Goal: Find specific page/section: Find specific page/section

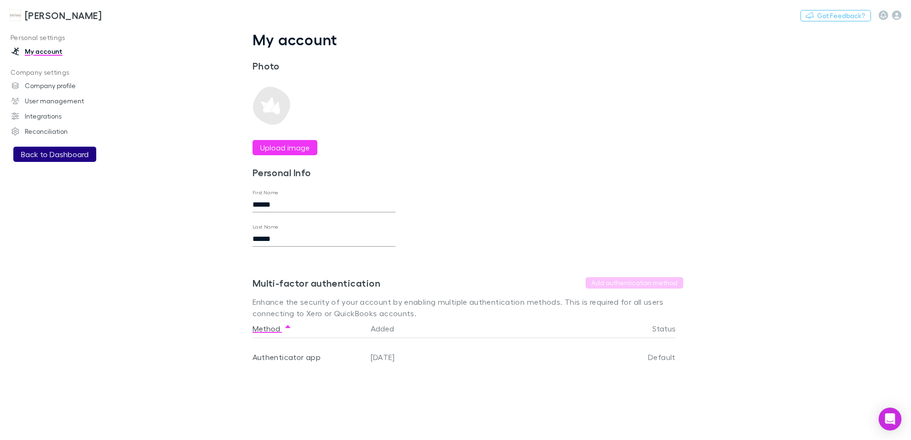
click at [57, 153] on button "Back to Dashboard" at bounding box center [54, 154] width 83 height 15
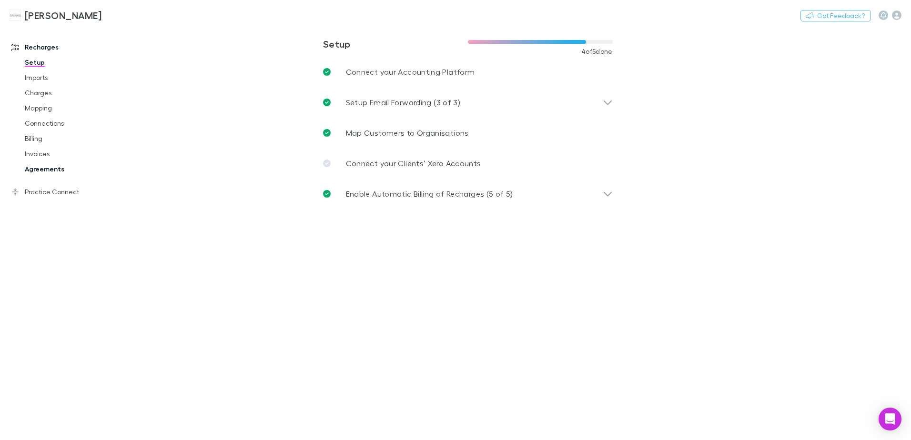
click at [38, 170] on link "Agreements" at bounding box center [71, 169] width 113 height 15
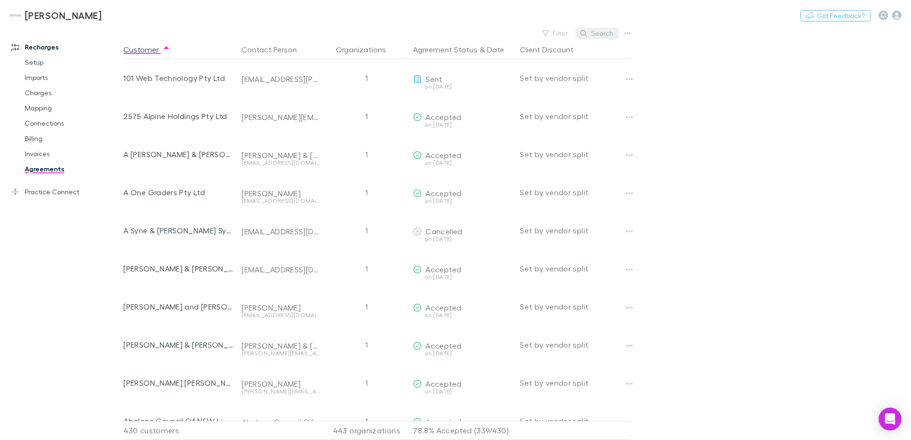
click at [599, 36] on button "Search" at bounding box center [597, 33] width 43 height 11
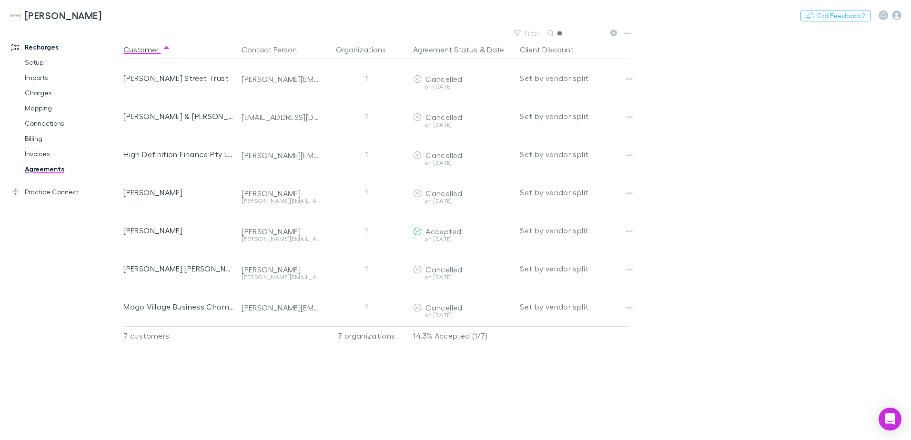
type input "*"
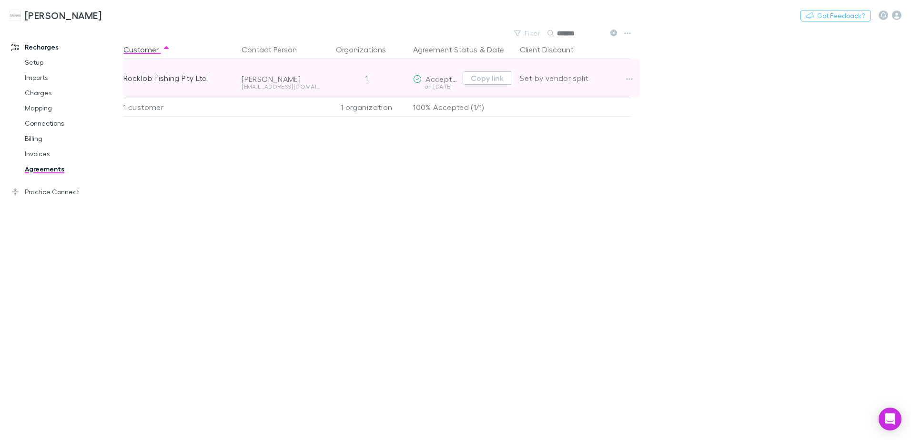
type input "*******"
click at [184, 79] on div "Rocklob Fishing Pty Ltd" at bounding box center [178, 78] width 111 height 38
click at [629, 80] on icon "button" at bounding box center [629, 79] width 7 height 8
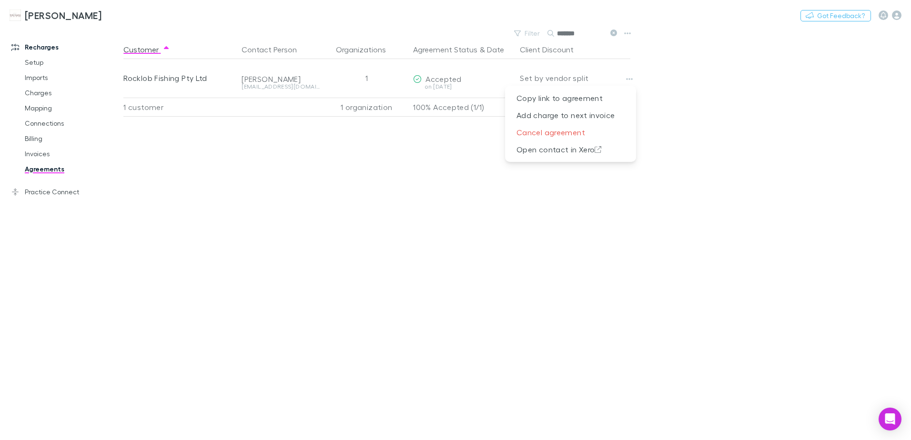
click at [452, 164] on div at bounding box center [455, 220] width 911 height 440
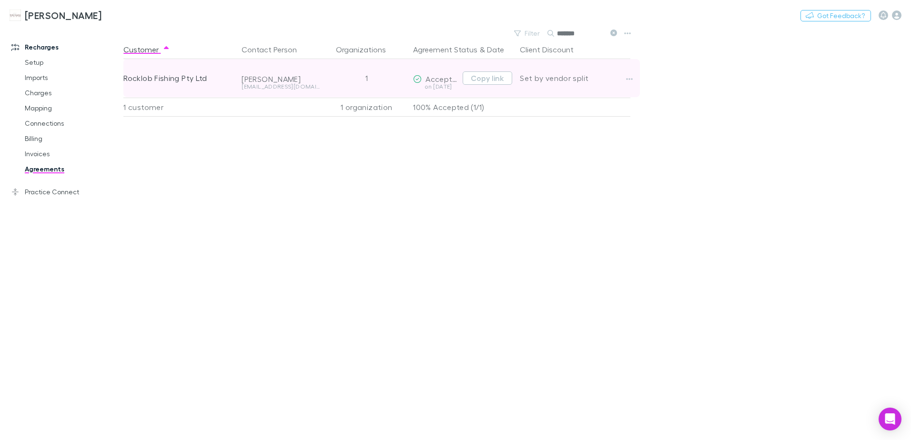
click at [438, 82] on span "Accepted" at bounding box center [444, 78] width 36 height 9
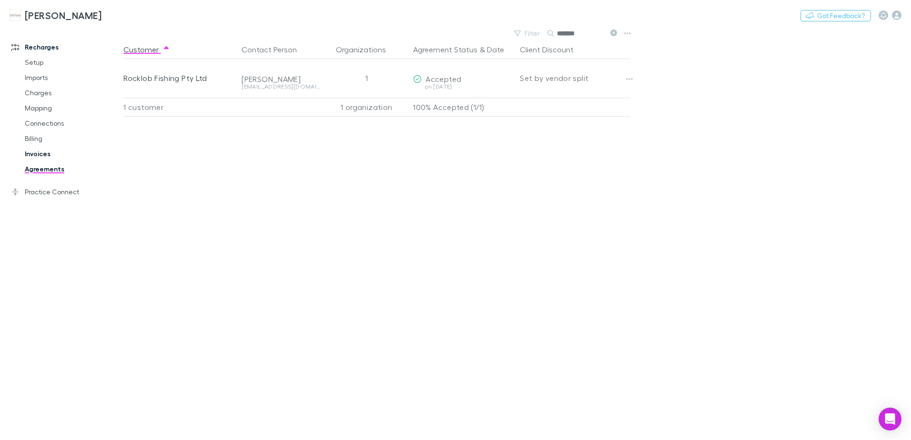
click at [33, 156] on link "Invoices" at bounding box center [71, 153] width 113 height 15
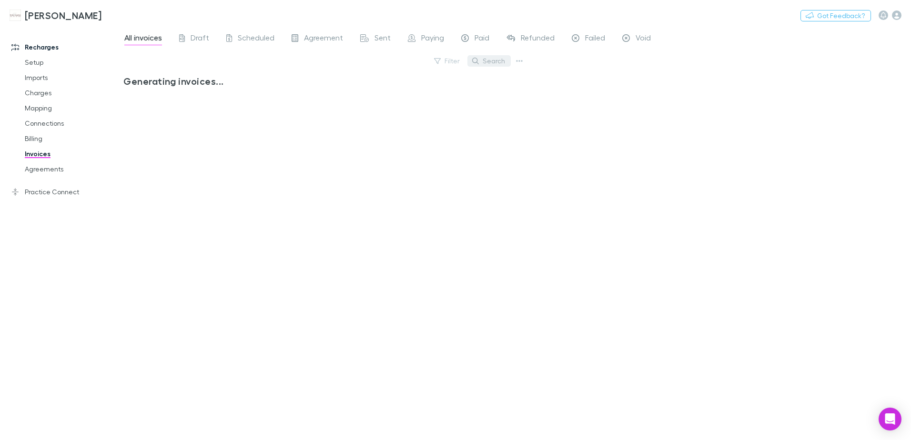
click at [492, 59] on button "Search" at bounding box center [489, 60] width 43 height 11
type input "*"
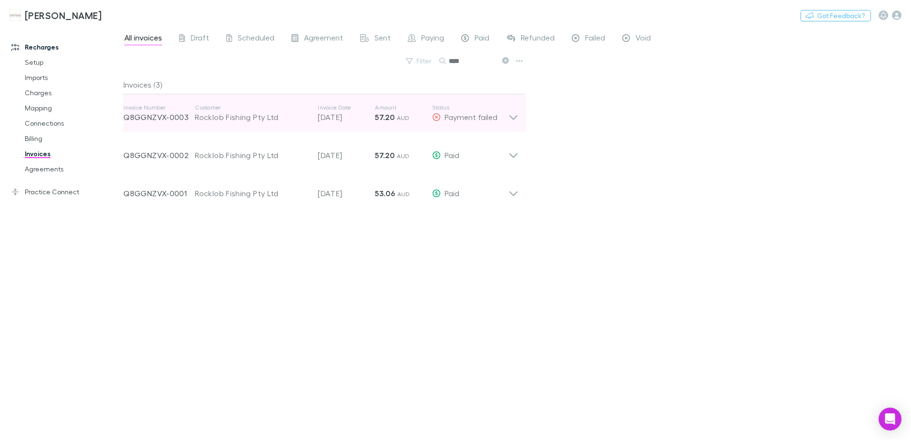
type input "****"
click at [512, 115] on icon at bounding box center [514, 113] width 10 height 19
